Goal: Task Accomplishment & Management: Complete application form

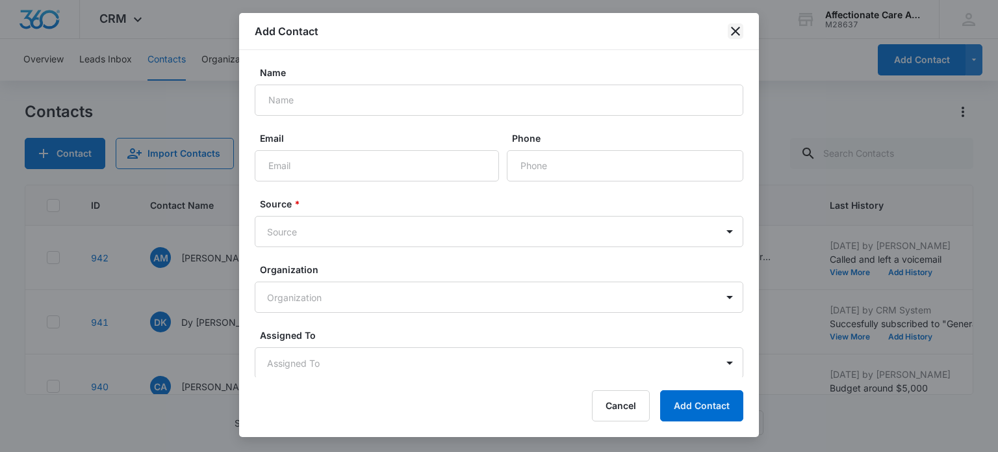
click at [734, 28] on icon "close" at bounding box center [736, 31] width 16 height 16
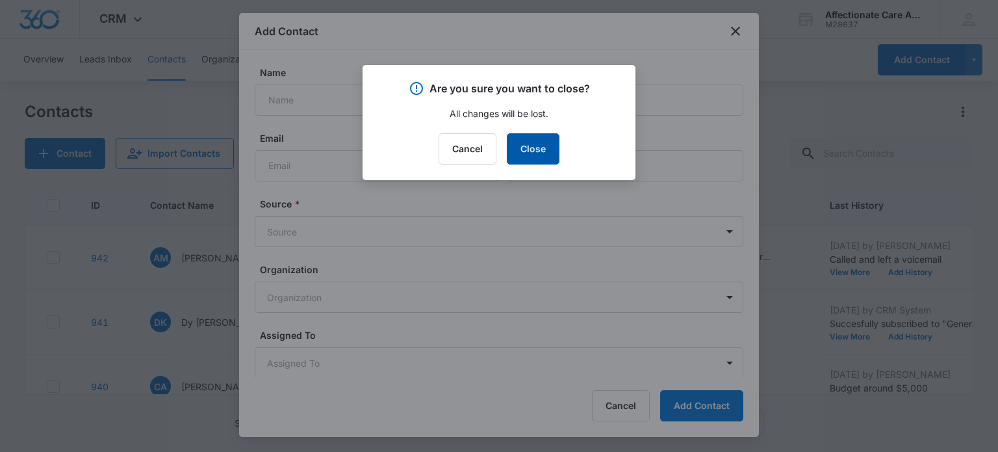
click at [558, 145] on button "Close" at bounding box center [533, 148] width 53 height 31
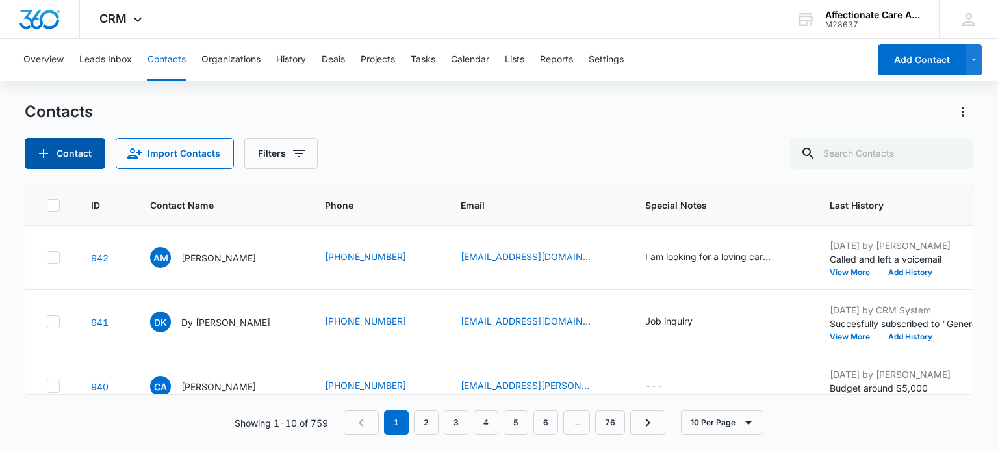
click at [79, 155] on button "Contact" at bounding box center [65, 153] width 81 height 31
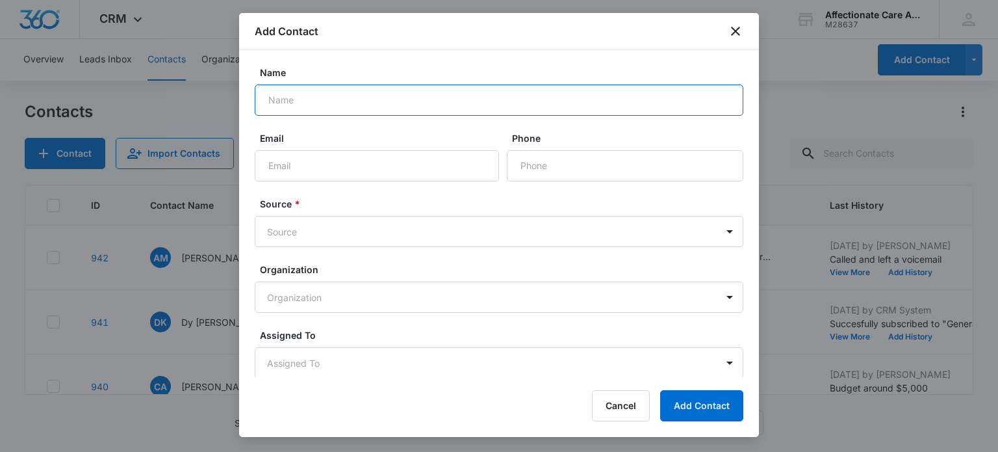
click at [395, 109] on input "Name" at bounding box center [499, 99] width 489 height 31
type input "[PERSON_NAME]"
type input "[EMAIL_ADDRESS][DOMAIN_NAME]"
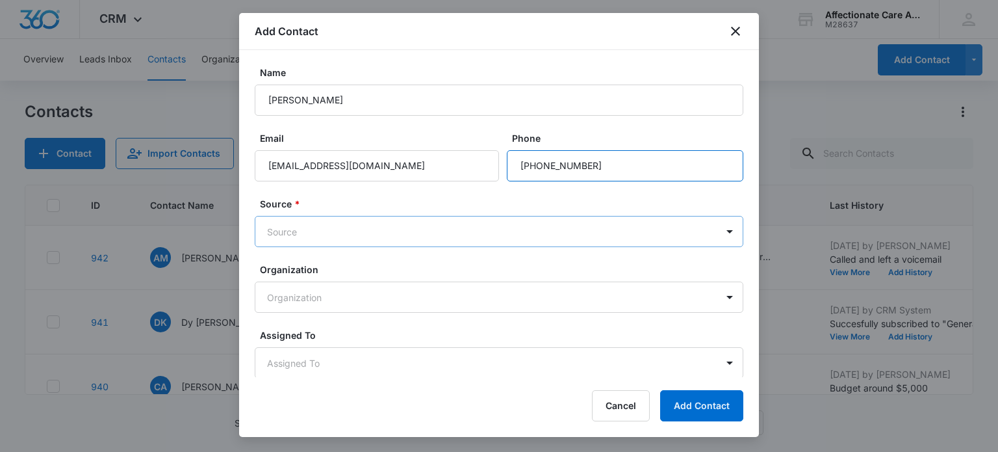
type input "[PHONE_NUMBER]"
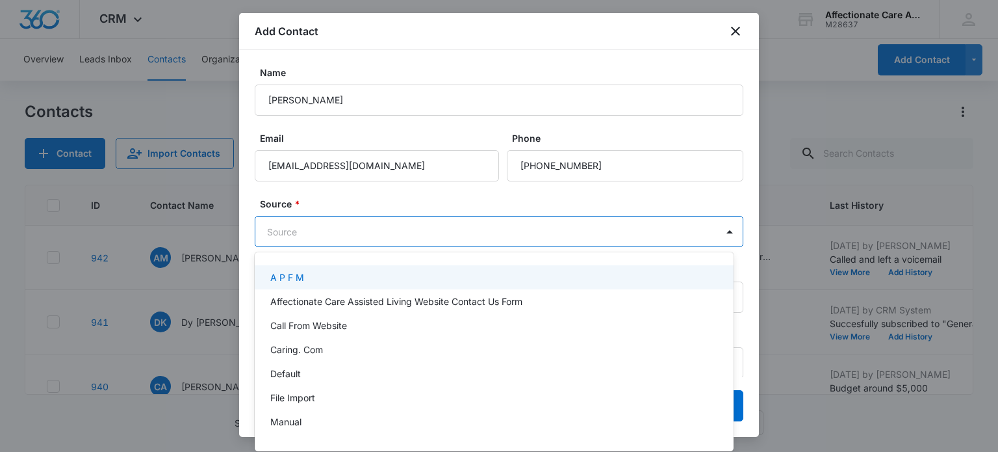
click at [352, 222] on body "CRM Apps Reputation Websites Forms CRM Email Social Shop Payments POS Content A…" at bounding box center [499, 226] width 998 height 452
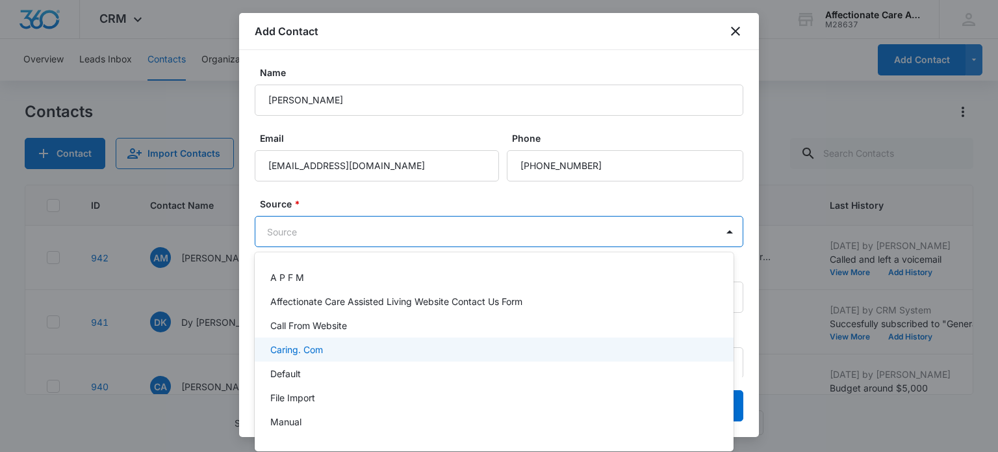
click at [324, 346] on div "Caring. Com" at bounding box center [492, 350] width 445 height 14
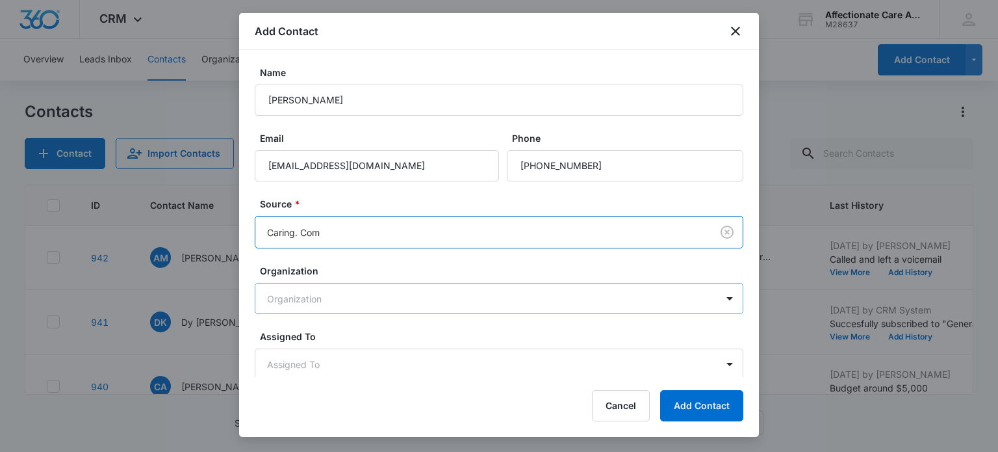
click at [333, 304] on body "CRM Apps Reputation Websites Forms CRM Email Social Shop Payments POS Content A…" at bounding box center [499, 226] width 998 height 452
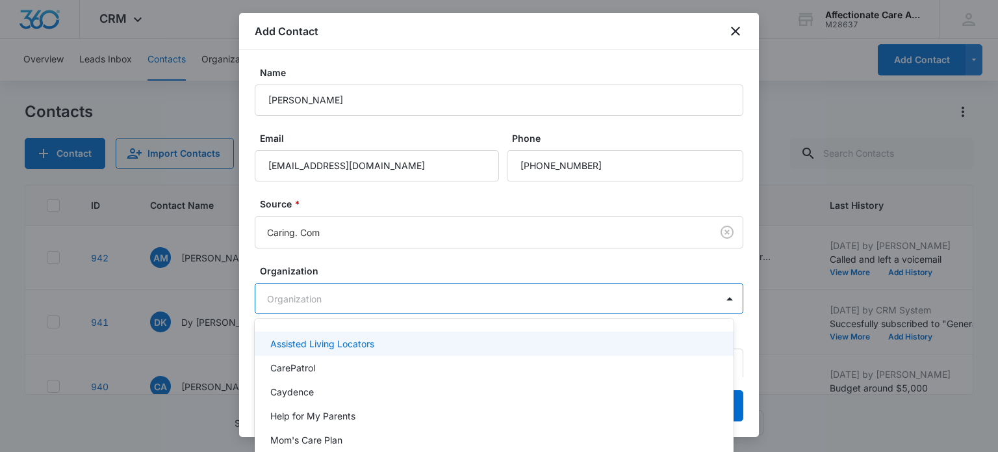
click at [536, 33] on div at bounding box center [499, 226] width 998 height 452
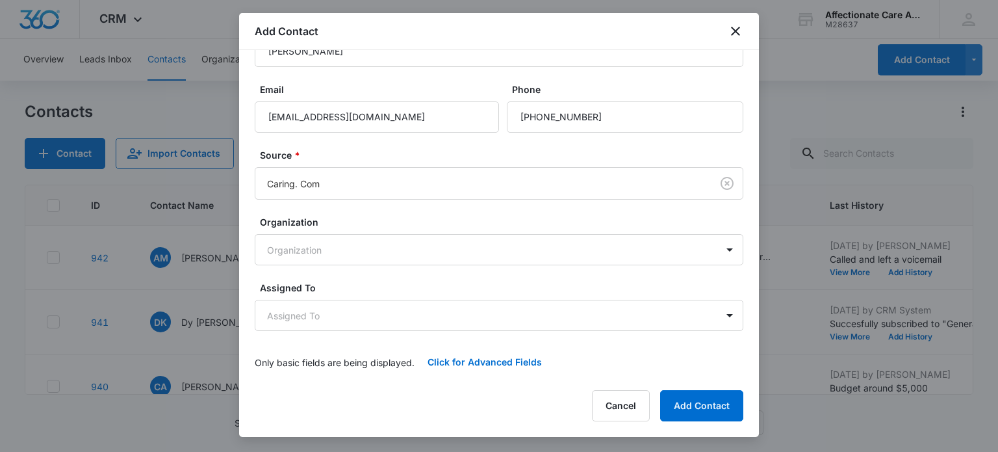
scroll to position [47, 0]
click at [495, 365] on button "Click for Advanced Fields" at bounding box center [485, 363] width 140 height 31
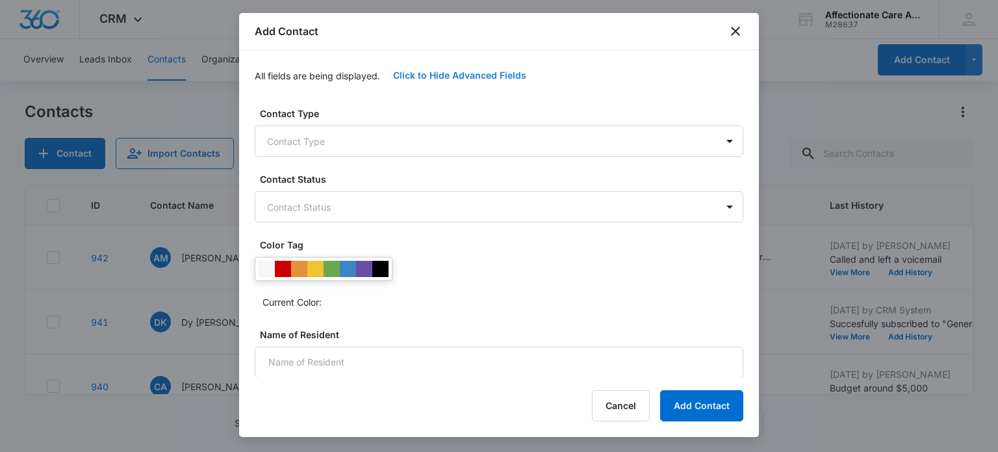
scroll to position [374, 0]
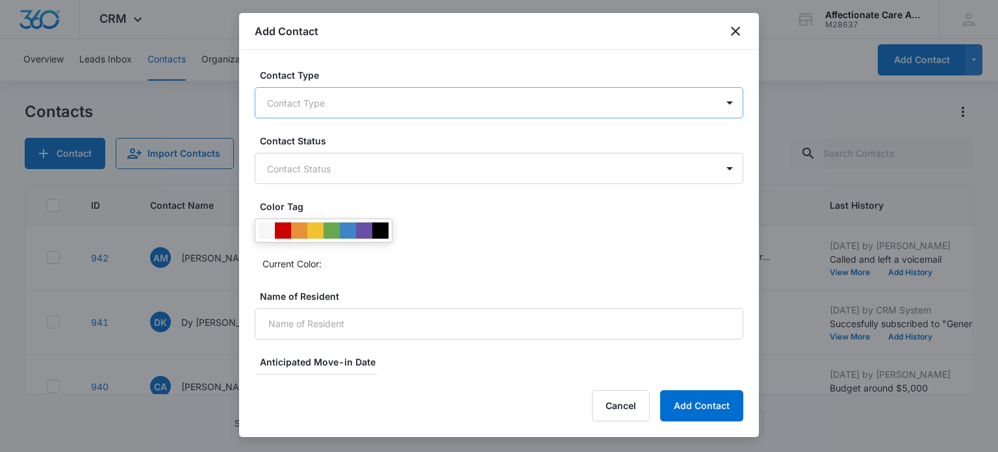
click at [328, 102] on body "CRM Apps Reputation Websites Forms CRM Email Social Shop Payments POS Content A…" at bounding box center [499, 226] width 998 height 452
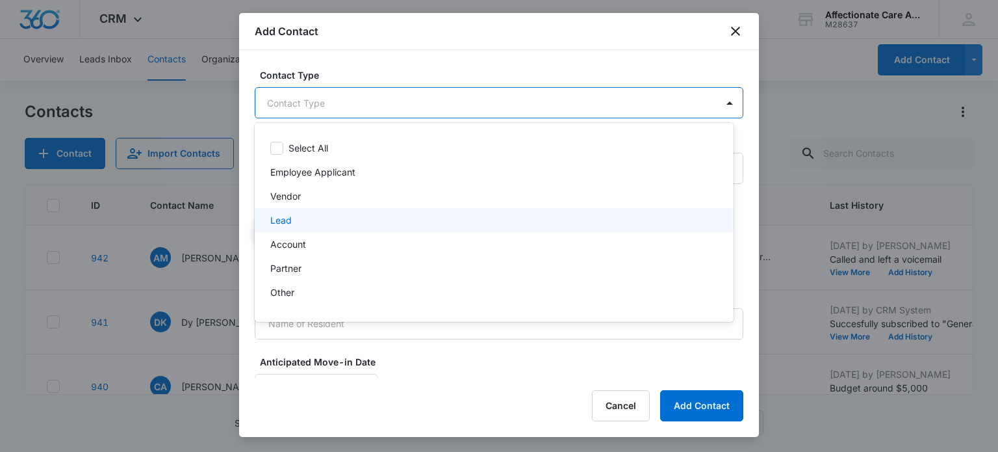
click at [289, 215] on p "Lead" at bounding box center [280, 220] width 21 height 14
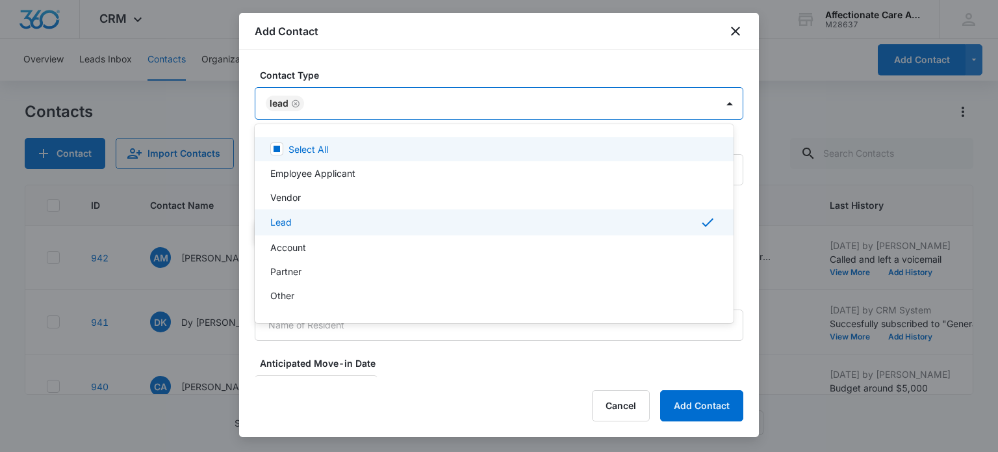
click at [447, 63] on div at bounding box center [499, 226] width 998 height 452
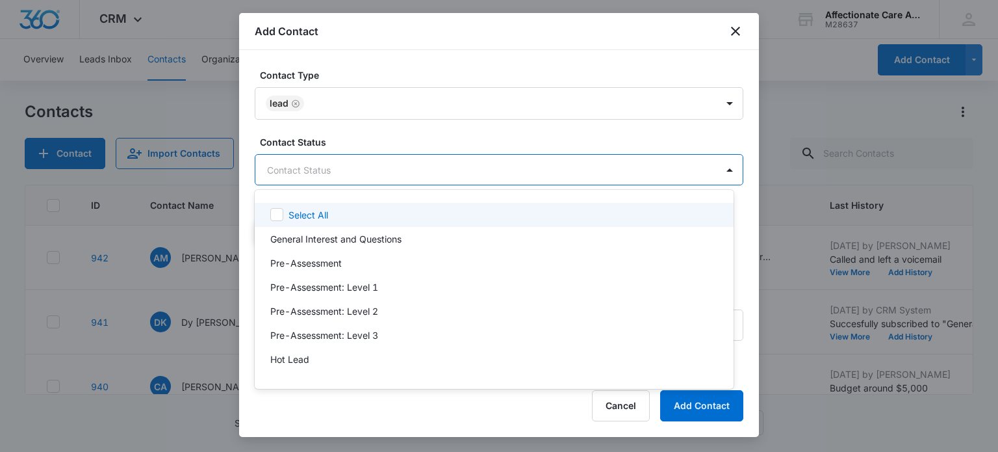
click at [354, 161] on body "CRM Apps Reputation Websites Forms CRM Email Social Shop Payments POS Content A…" at bounding box center [499, 226] width 998 height 452
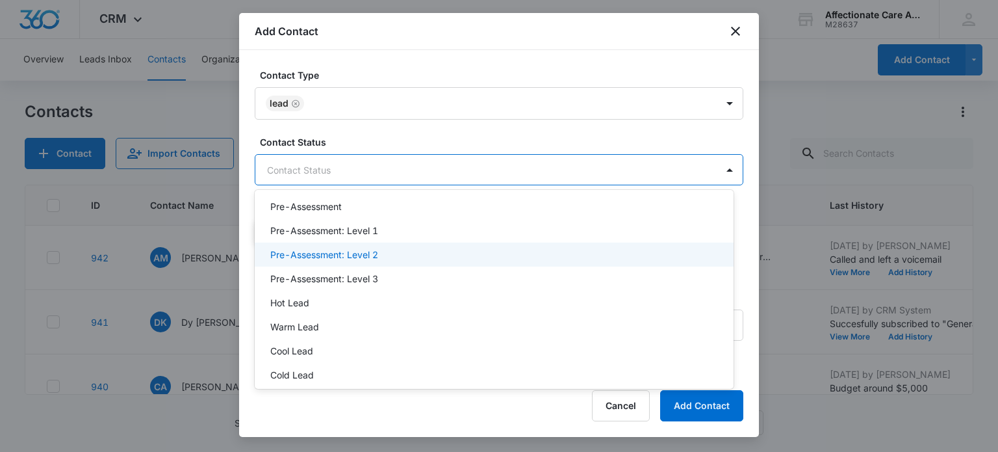
scroll to position [58, 0]
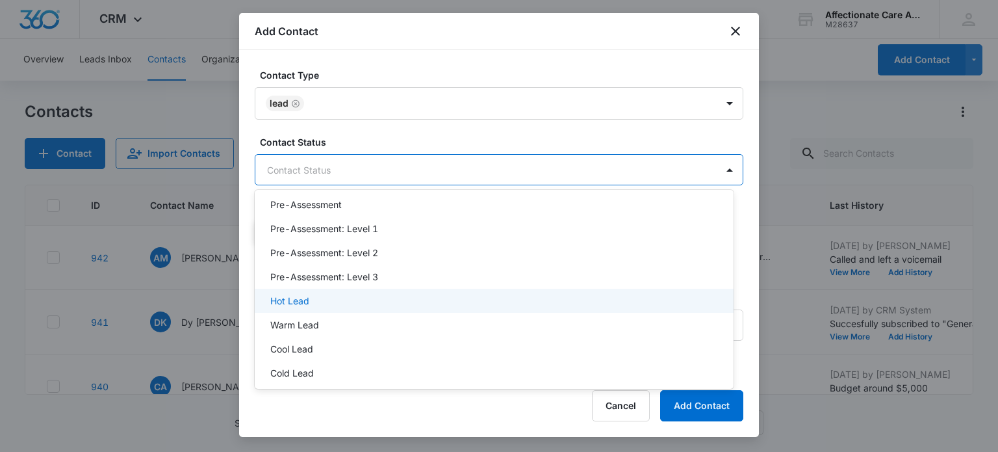
click at [317, 301] on div "Hot Lead" at bounding box center [492, 301] width 445 height 14
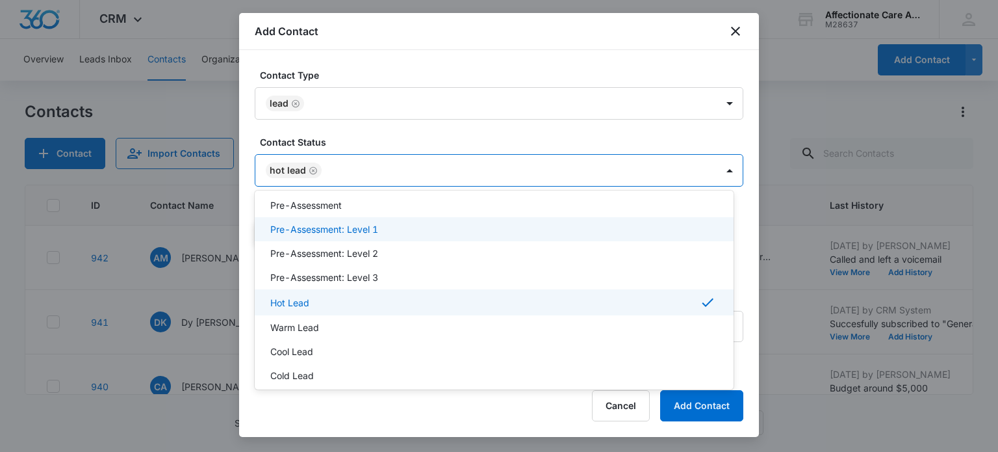
click at [440, 38] on div at bounding box center [499, 226] width 998 height 452
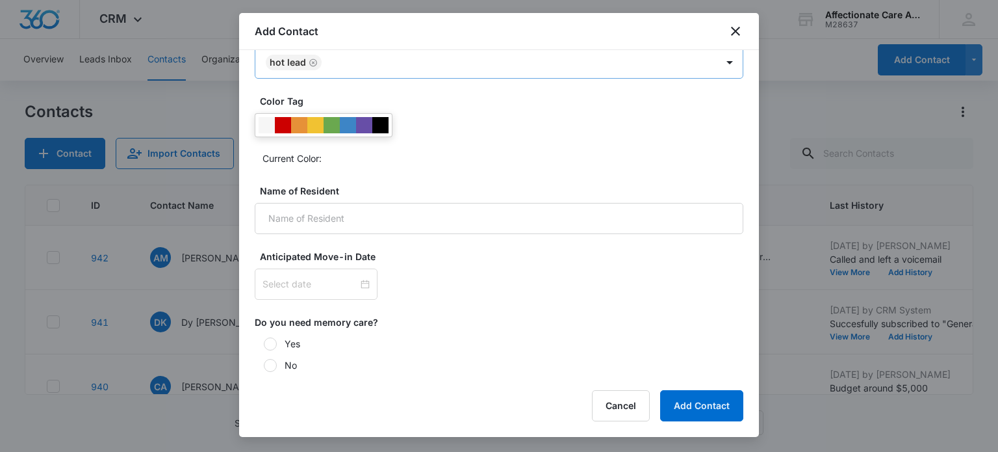
scroll to position [491, 0]
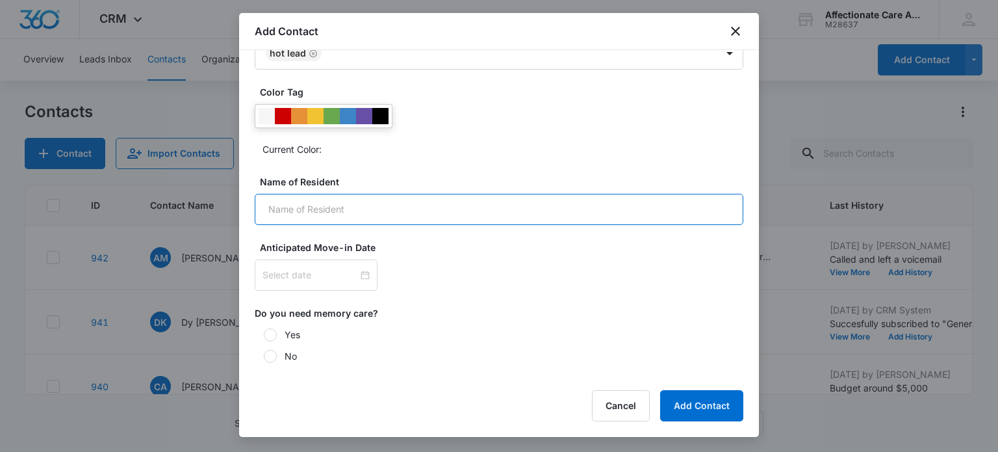
click at [343, 222] on input "Name of Resident" at bounding box center [499, 209] width 489 height 31
type input "Bob Mccurdy"
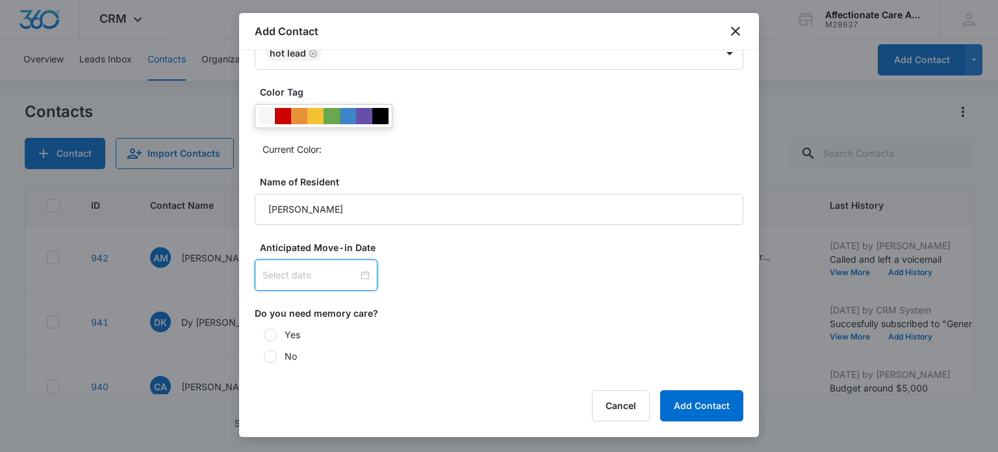
click at [354, 272] on div at bounding box center [316, 275] width 107 height 14
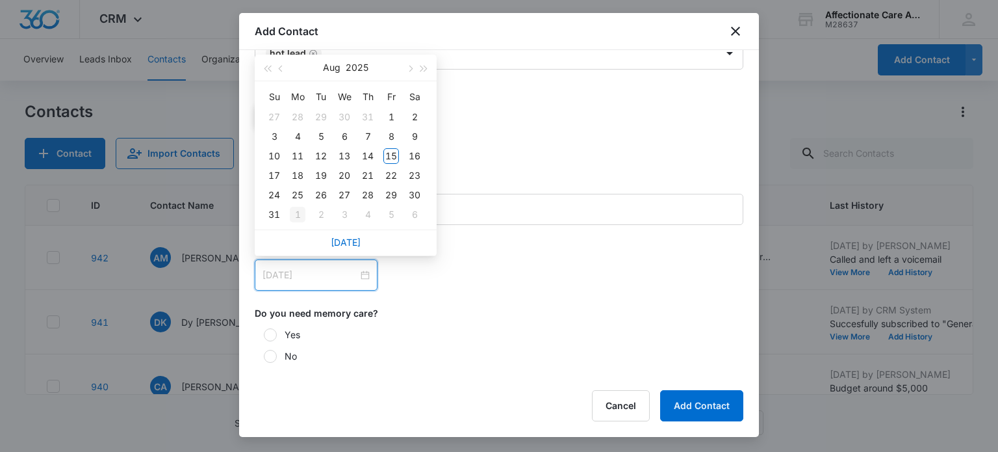
type input "Sep 1, 2025"
click at [298, 214] on div "1" at bounding box center [298, 215] width 16 height 16
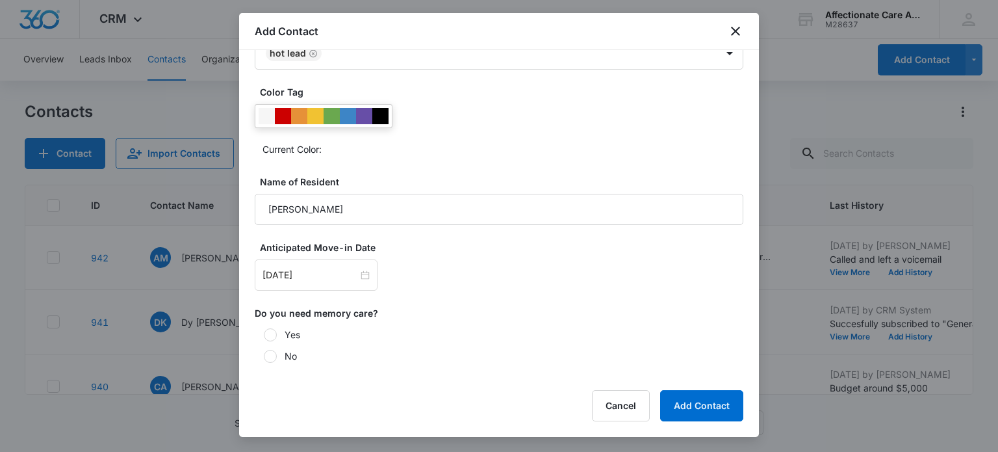
click at [409, 285] on div "Sep 1, 2025 Sep 2025 Su Mo Tu We Th Fr Sa 31 1 2 3 4 5 6 7 8 9 10 11 12 13 14 1…" at bounding box center [499, 274] width 489 height 31
click at [269, 356] on div at bounding box center [270, 356] width 13 height 13
click at [264, 356] on input "No" at bounding box center [259, 356] width 9 height 9
radio input "true"
click at [695, 410] on button "Add Contact" at bounding box center [701, 405] width 83 height 31
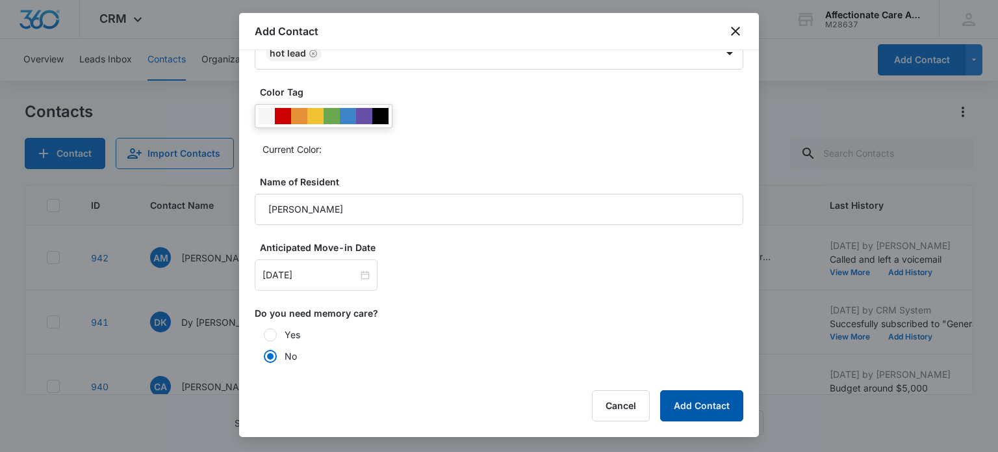
scroll to position [0, 0]
